Goal: Book appointment/travel/reservation

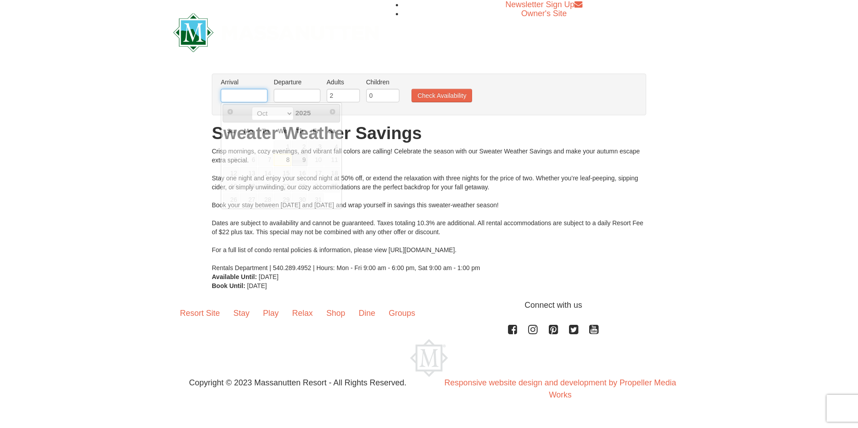
click at [264, 97] on input "text" at bounding box center [244, 95] width 47 height 13
click at [334, 175] on span "18" at bounding box center [332, 173] width 15 height 13
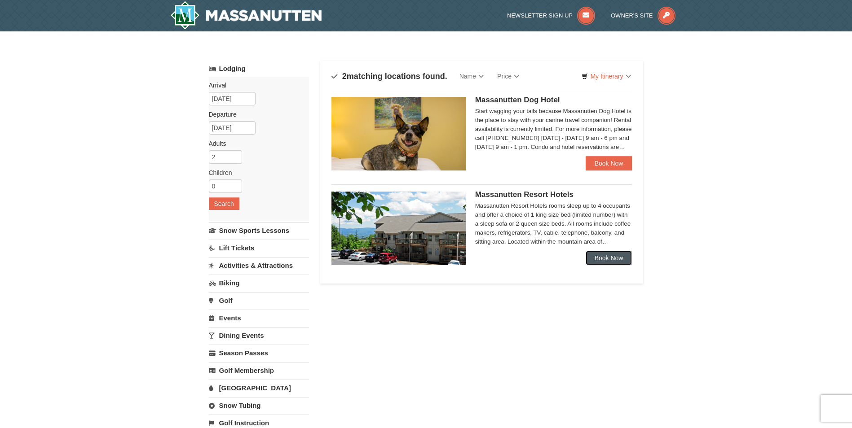
click at [593, 254] on link "Book Now" at bounding box center [608, 258] width 47 height 14
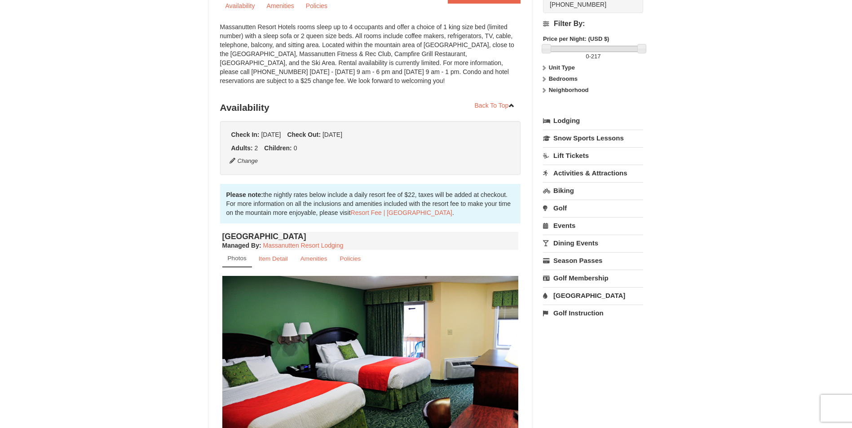
scroll to position [180, 0]
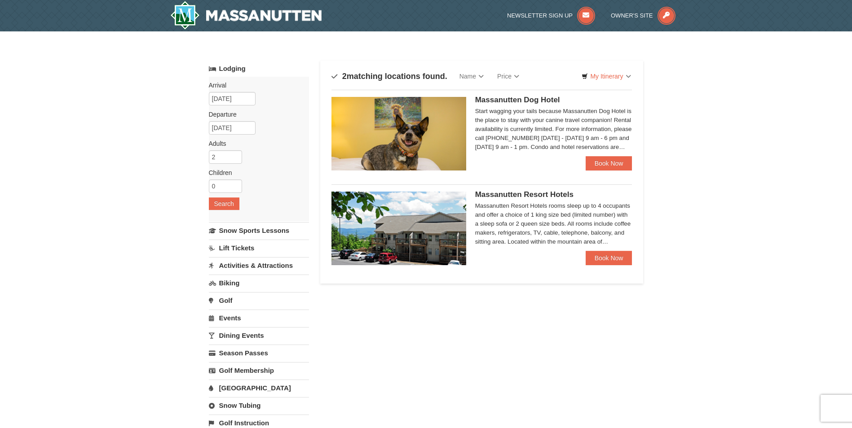
click at [519, 129] on div "Start wagging your tails because Massanutten Dog Hotel is the place to stay wit…" at bounding box center [553, 129] width 157 height 45
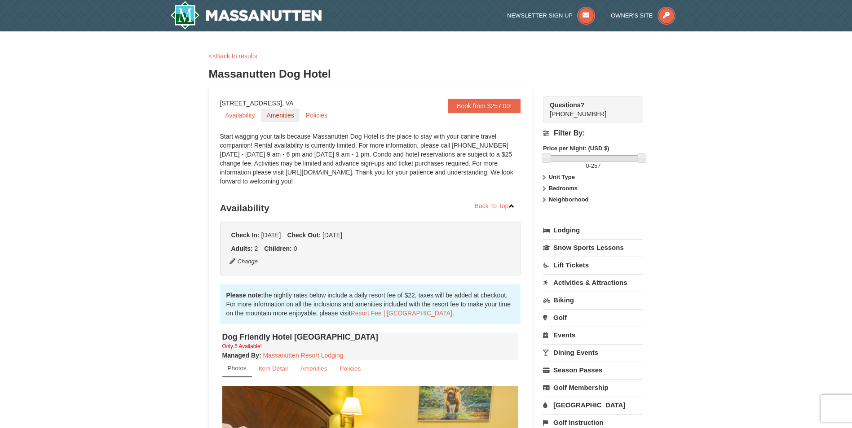
click at [279, 115] on link "Amenities" at bounding box center [280, 115] width 38 height 13
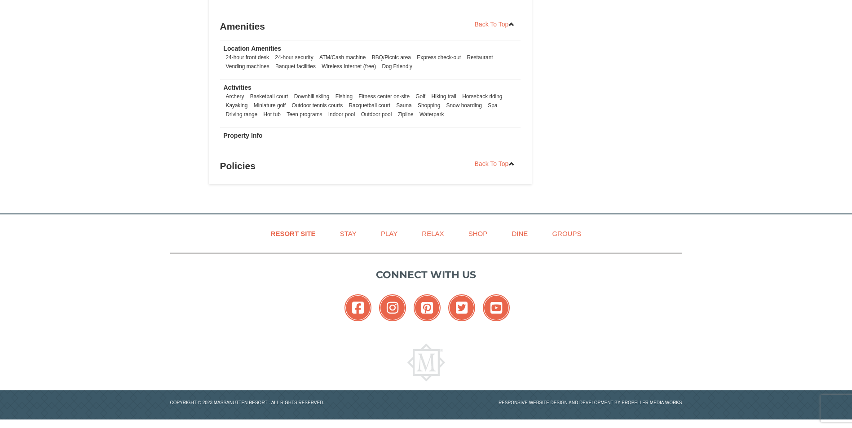
scroll to position [908, 0]
click at [427, 237] on link "Relax" at bounding box center [432, 233] width 44 height 20
